Goal: Transaction & Acquisition: Purchase product/service

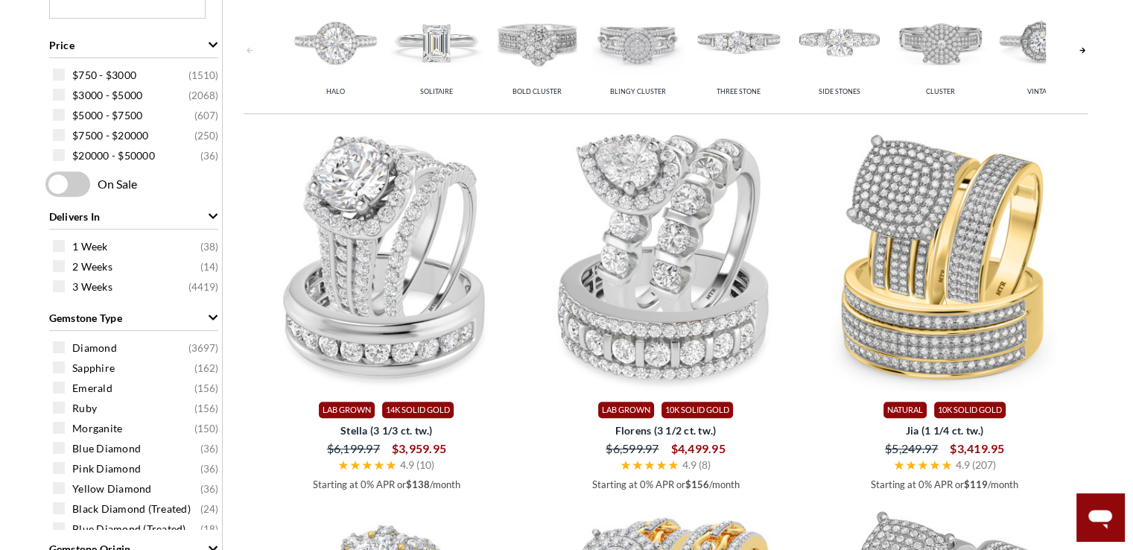
click at [654, 90] on span "Blingy Cluster" at bounding box center [638, 91] width 56 height 8
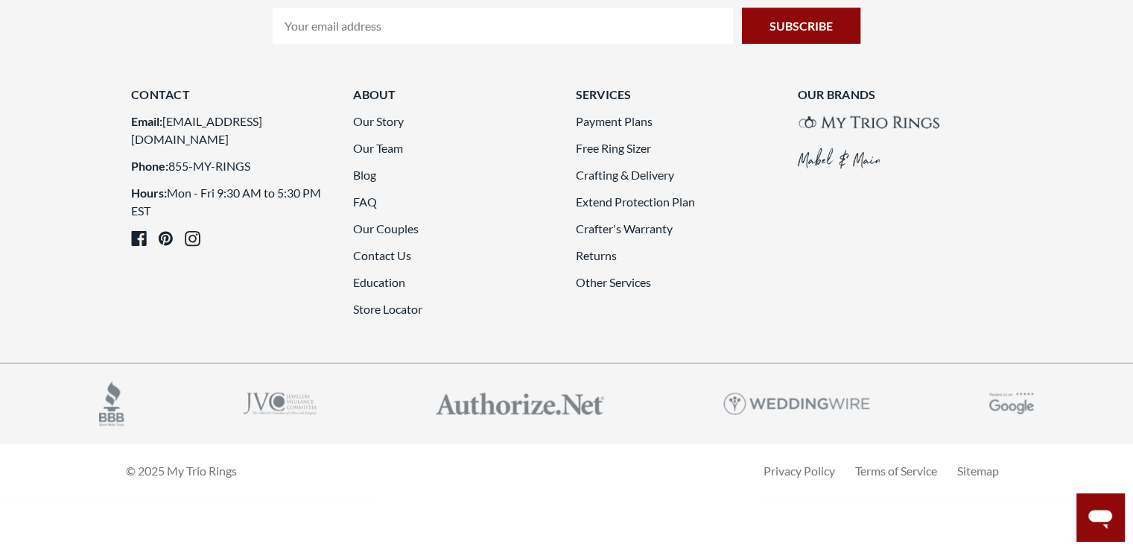
scroll to position [4245, 0]
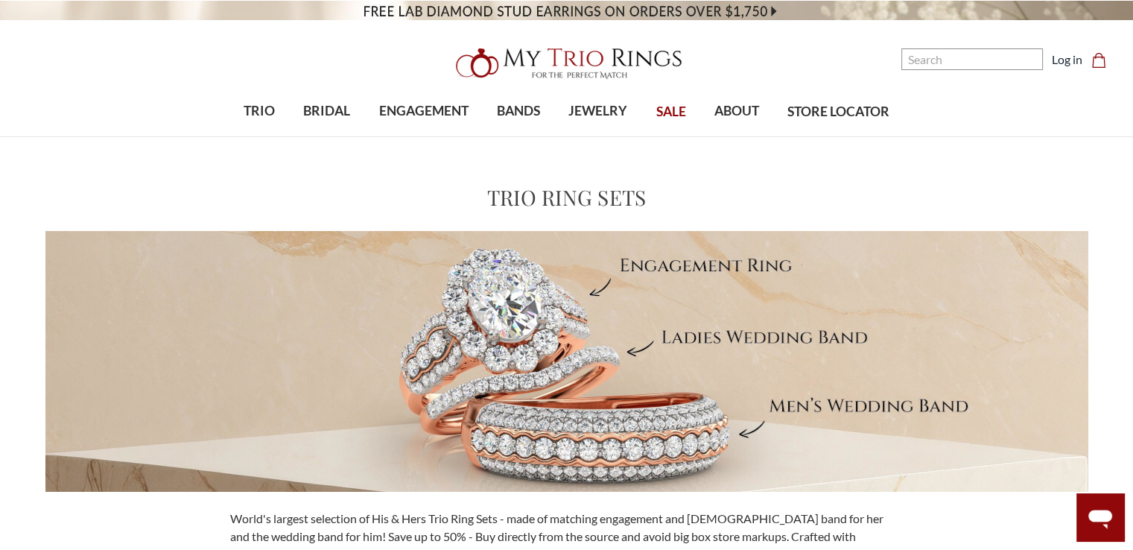
scroll to position [4245, 0]
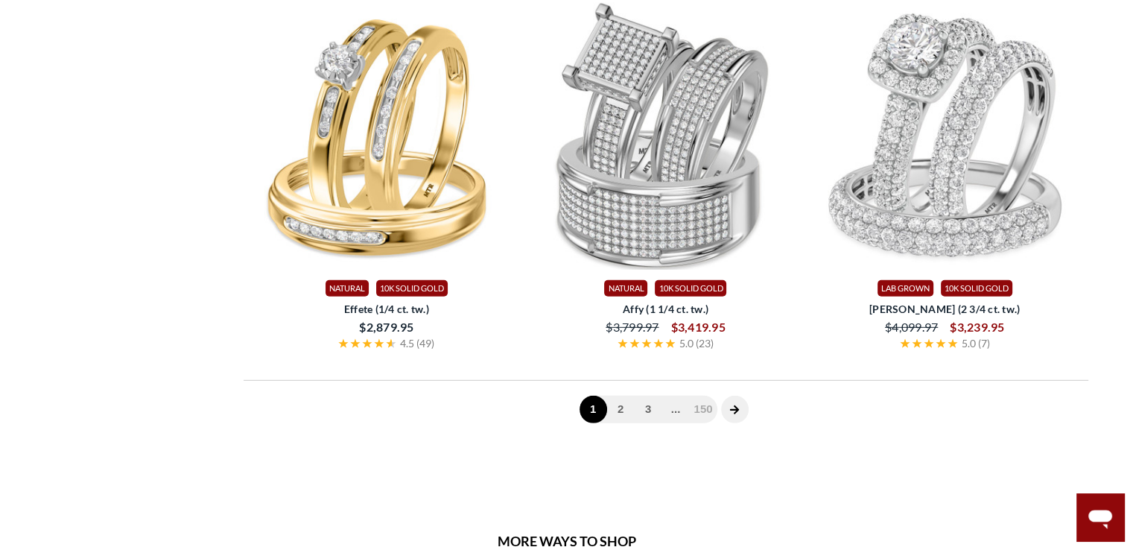
scroll to position [670, 0]
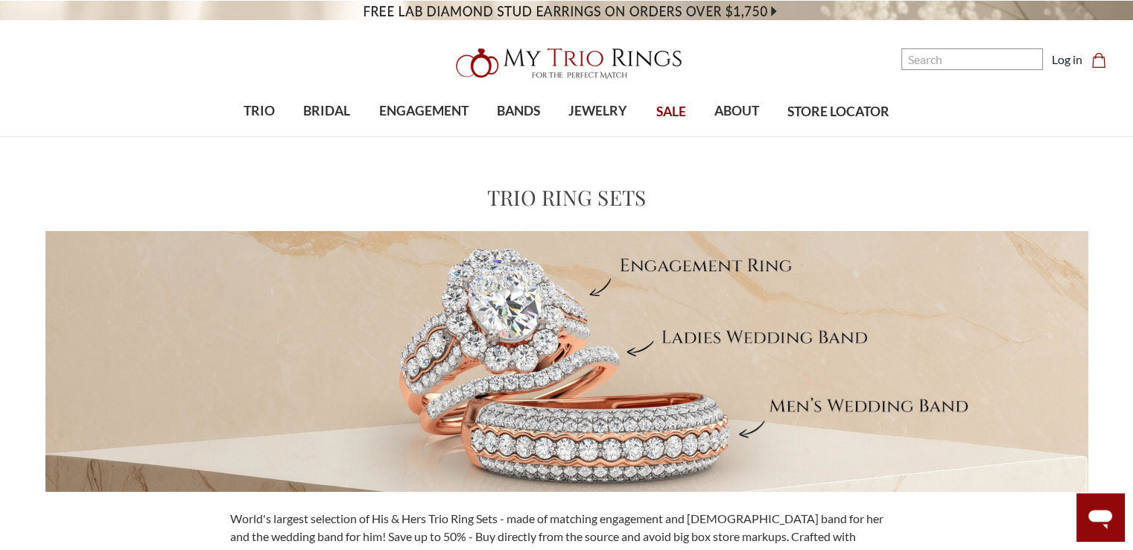
scroll to position [670, 0]
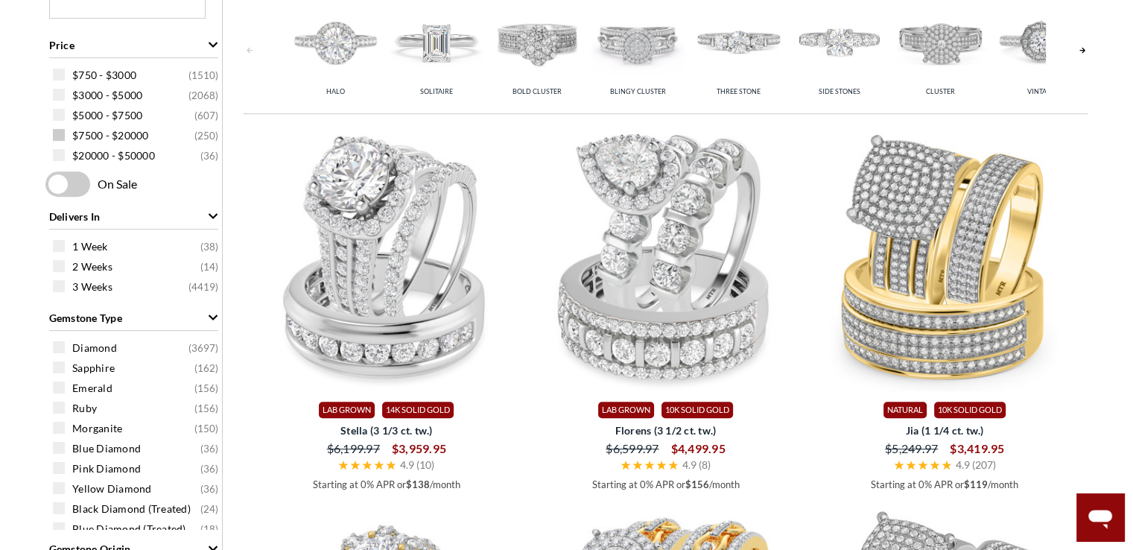
click at [130, 135] on span "$7500 - $20000" at bounding box center [110, 135] width 77 height 15
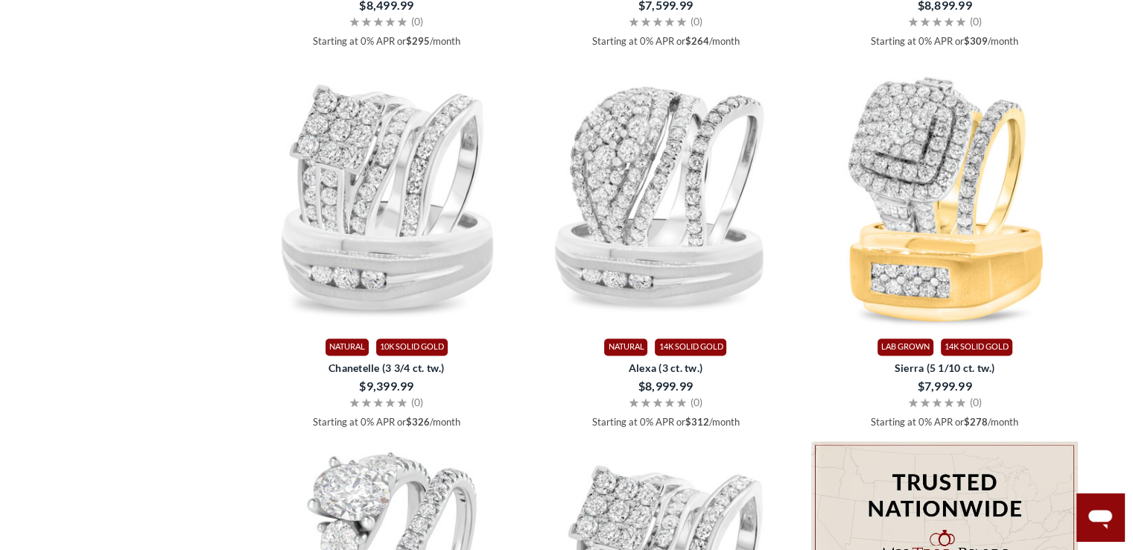
scroll to position [2326, 0]
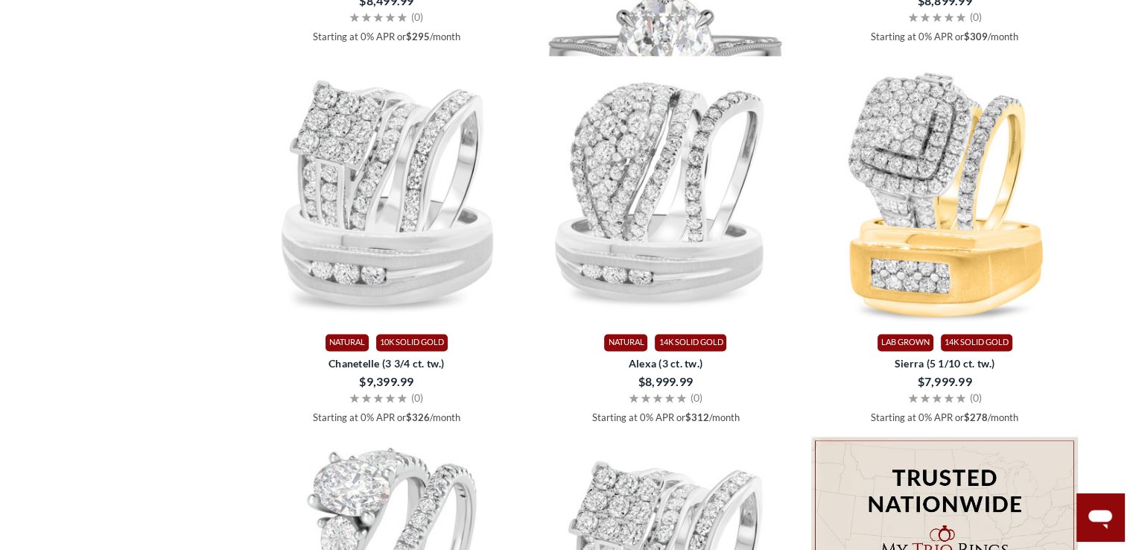
click at [652, 197] on img at bounding box center [665, 62] width 267 height 267
